Goal: Task Accomplishment & Management: Use online tool/utility

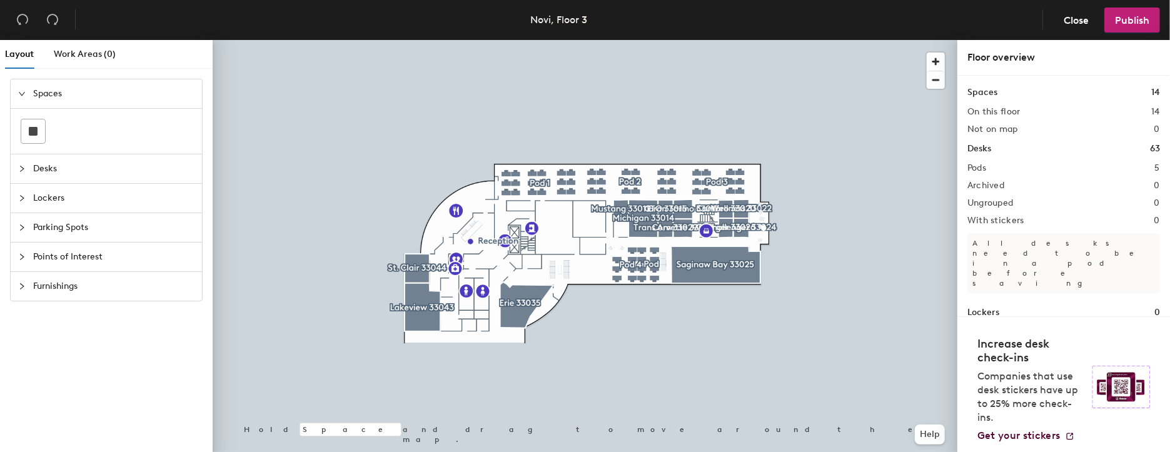
click at [46, 284] on span "Furnishings" at bounding box center [113, 286] width 161 height 29
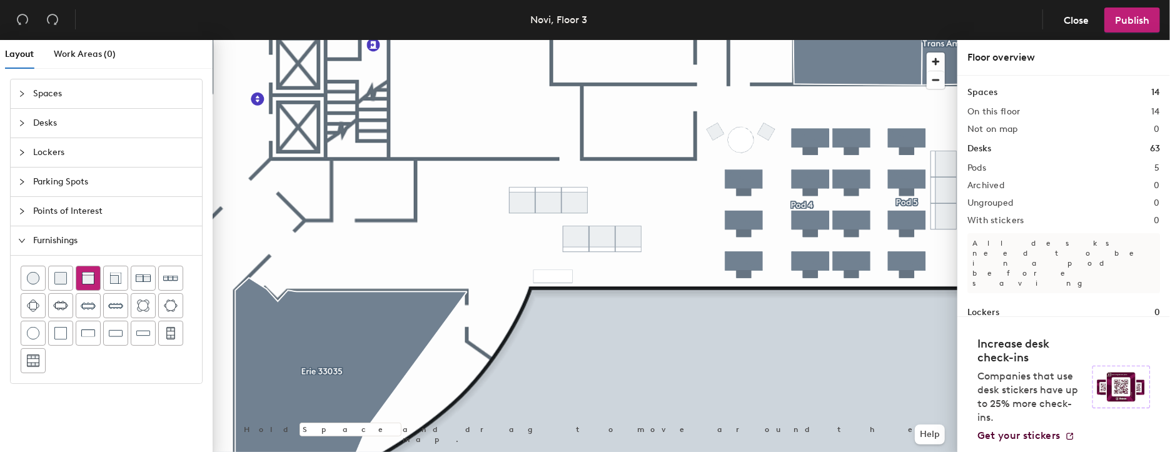
click at [90, 281] on img at bounding box center [88, 278] width 13 height 13
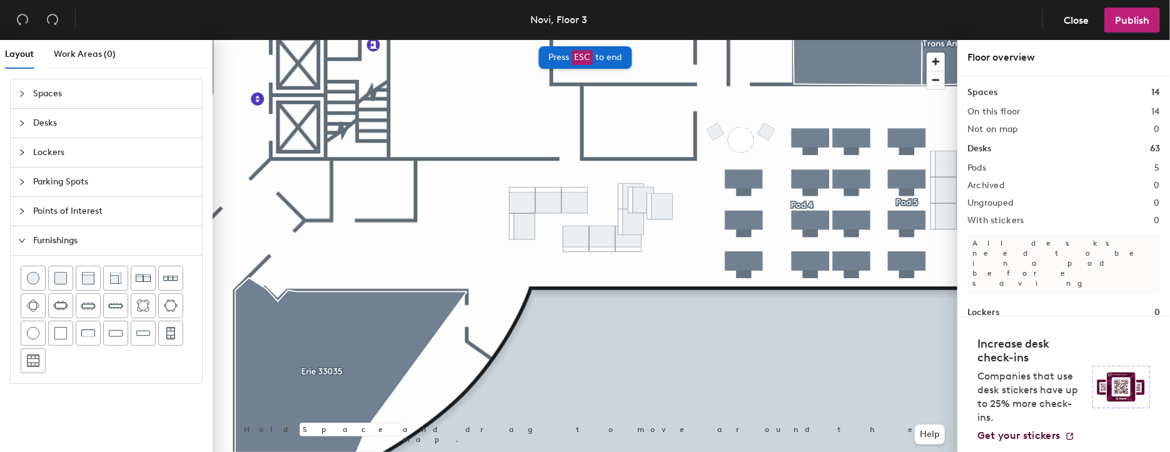
drag, startPoint x: 205, startPoint y: 316, endPoint x: 585, endPoint y: 59, distance: 458.7
click at [585, 59] on span "ESC" at bounding box center [581, 57] width 21 height 15
